Goal: Check status: Check status

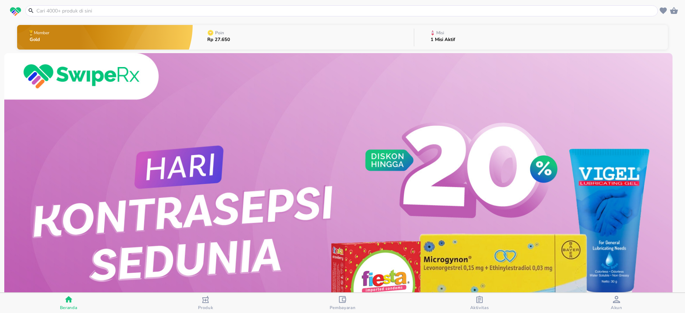
click at [484, 306] on span "Aktivitas" at bounding box center [479, 308] width 19 height 6
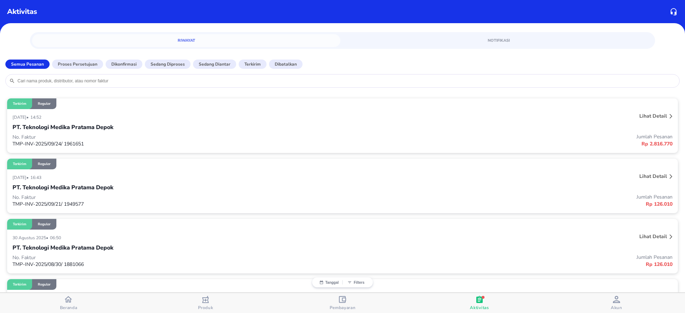
click at [557, 111] on div "[DATE] • 14:52 Lihat detail PT. Teknologi Medika Pratama Depok No. Faktur TMP-I…" at bounding box center [342, 131] width 671 height 44
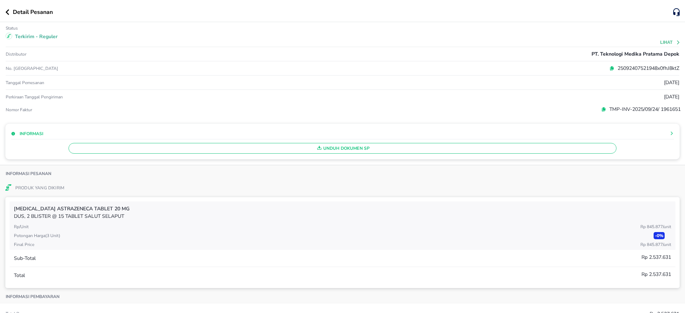
click at [660, 42] on button "Lihat" at bounding box center [670, 42] width 20 height 5
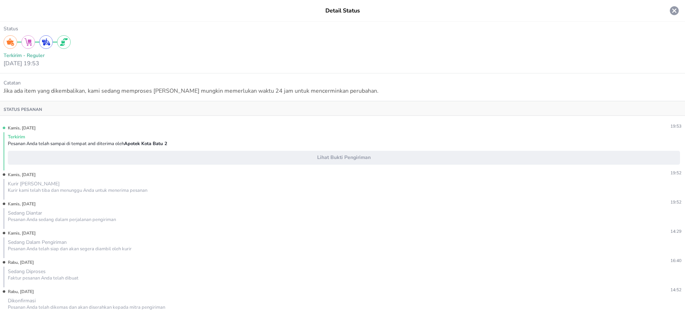
scroll to position [54, 0]
